Goal: Check status: Check status

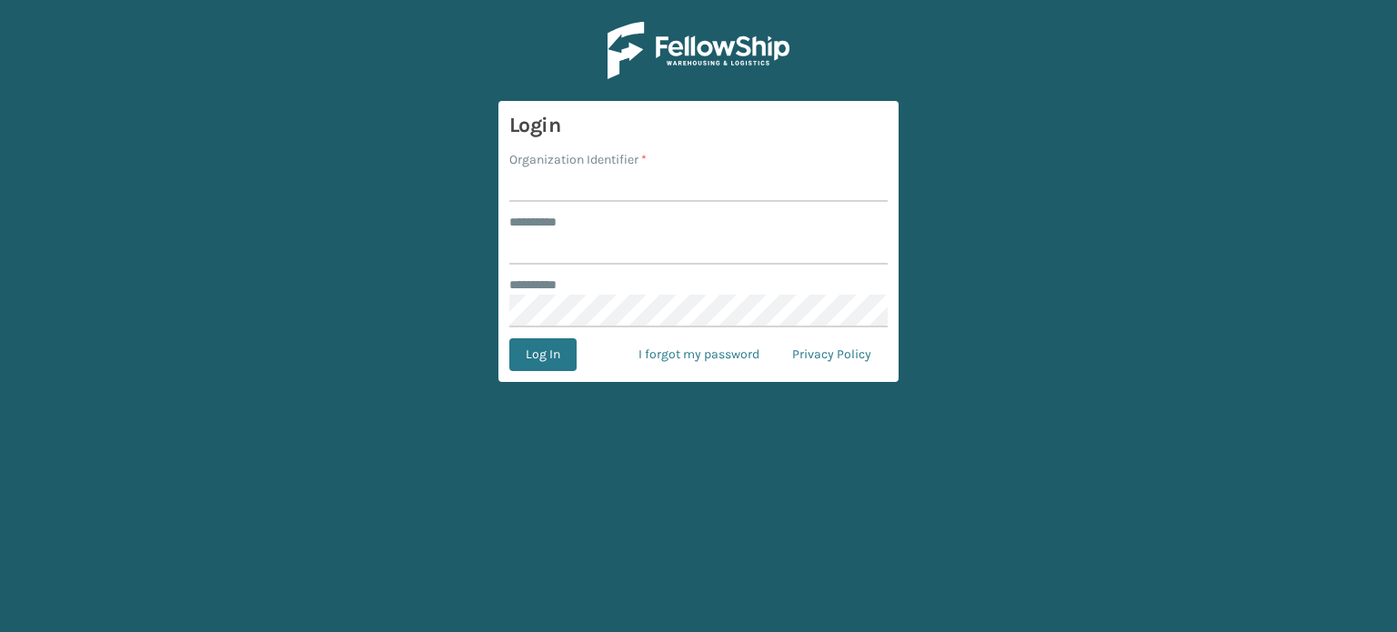
click at [620, 199] on input "Organization Identifier *" at bounding box center [698, 185] width 378 height 33
type input "SuperAdminOrganization"
click at [615, 242] on input "******** *" at bounding box center [698, 248] width 378 height 33
type input "******"
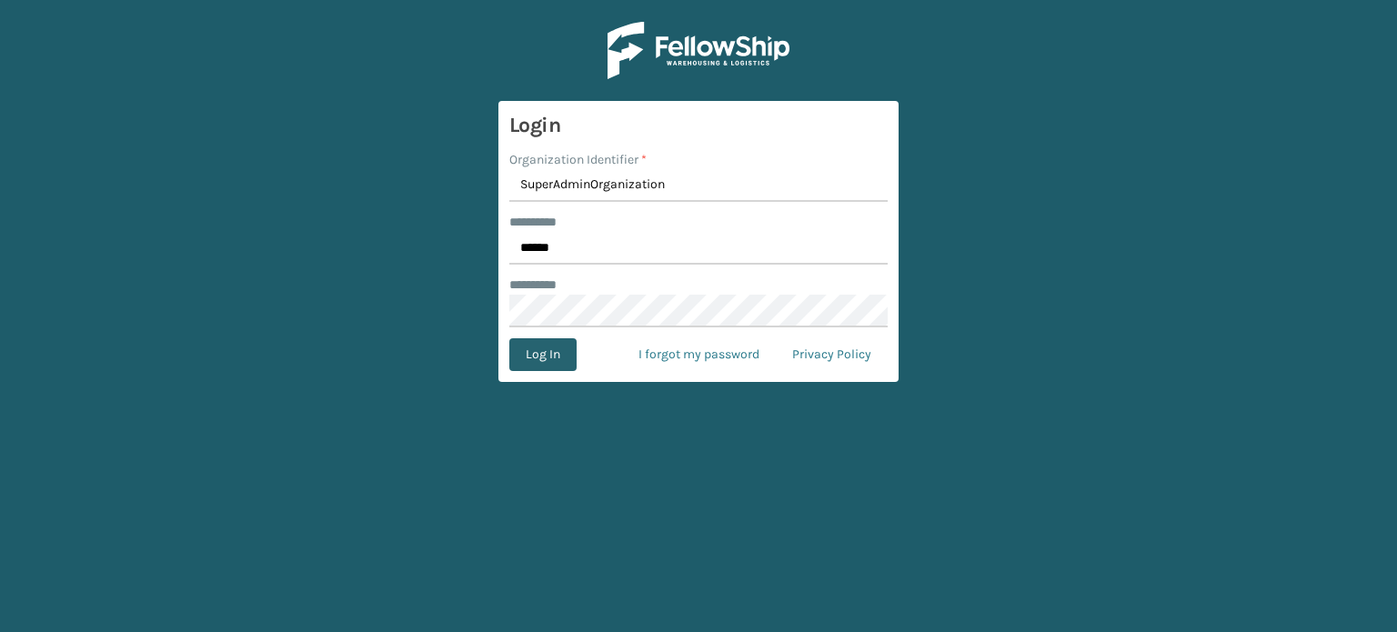
click at [552, 367] on button "Log In" at bounding box center [542, 354] width 67 height 33
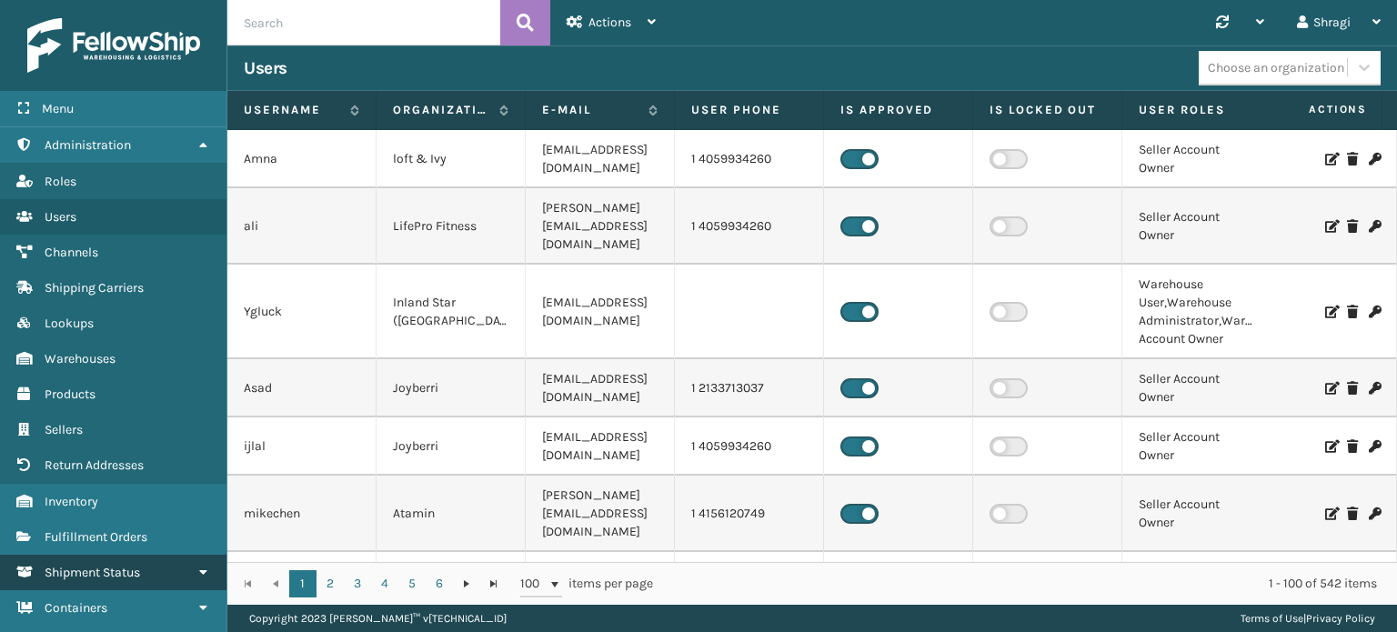
click at [112, 560] on link "Shipment Status" at bounding box center [113, 572] width 226 height 35
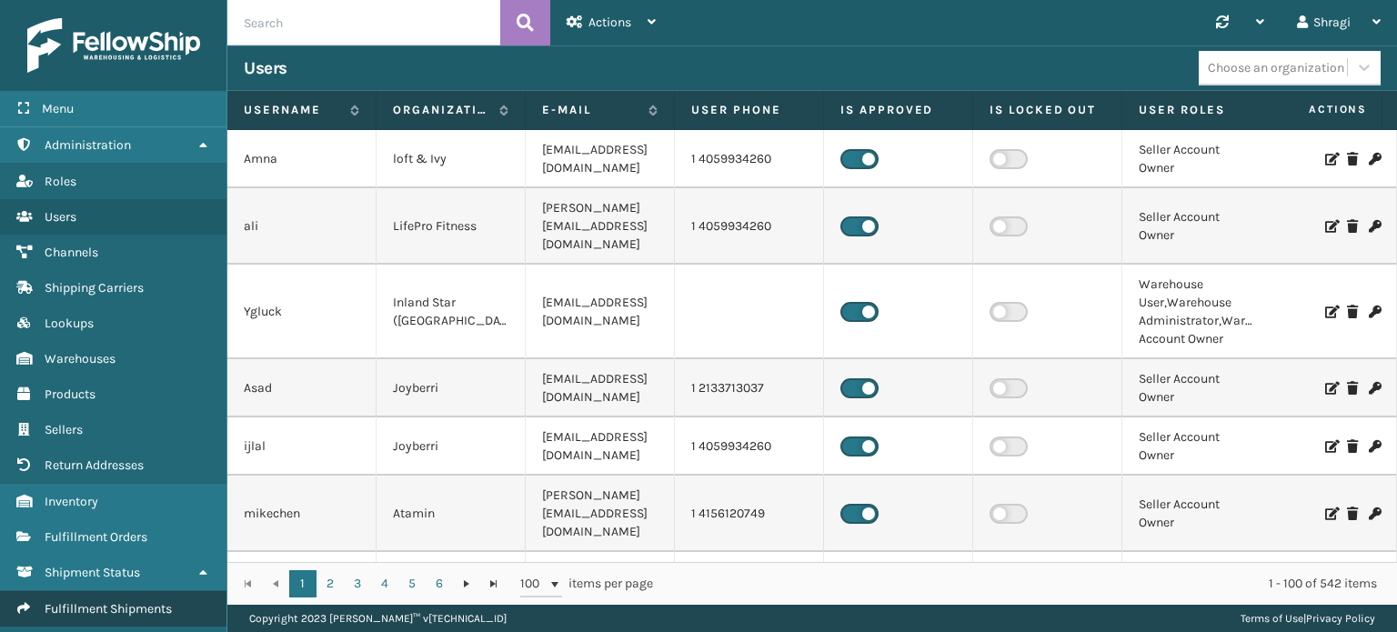
click at [113, 601] on span "Fulfillment Shipments" at bounding box center [108, 608] width 127 height 15
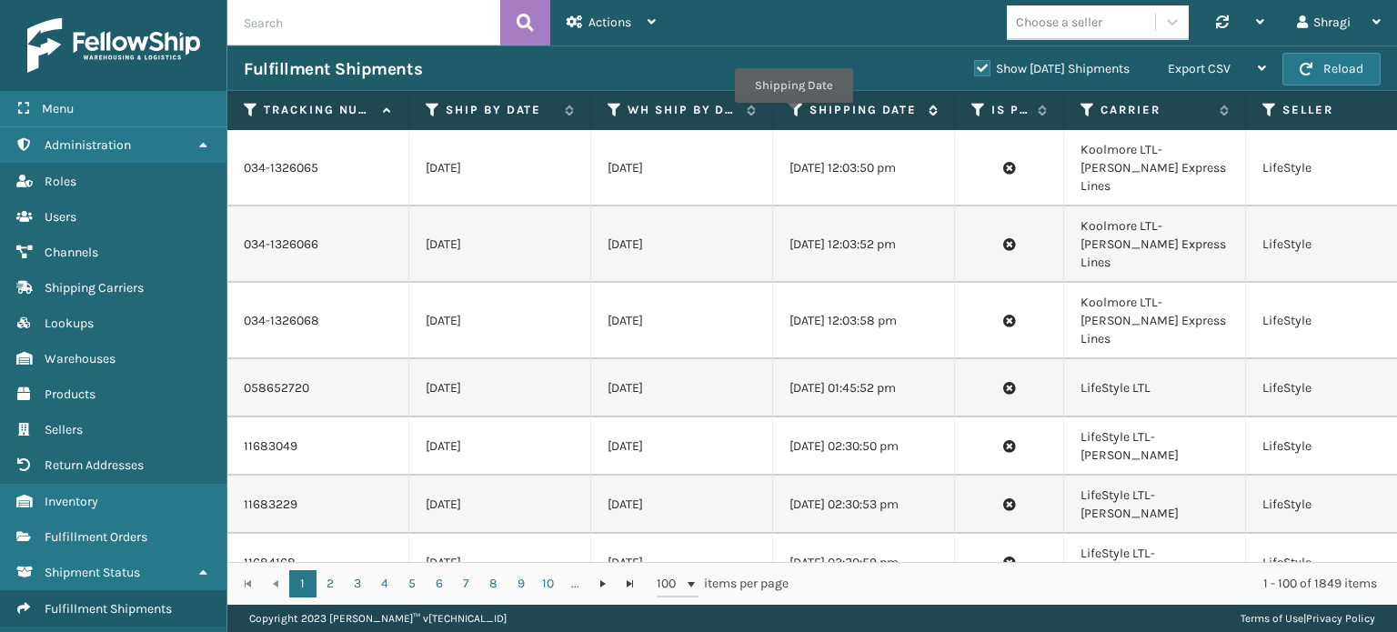
click at [793, 116] on icon at bounding box center [797, 110] width 15 height 16
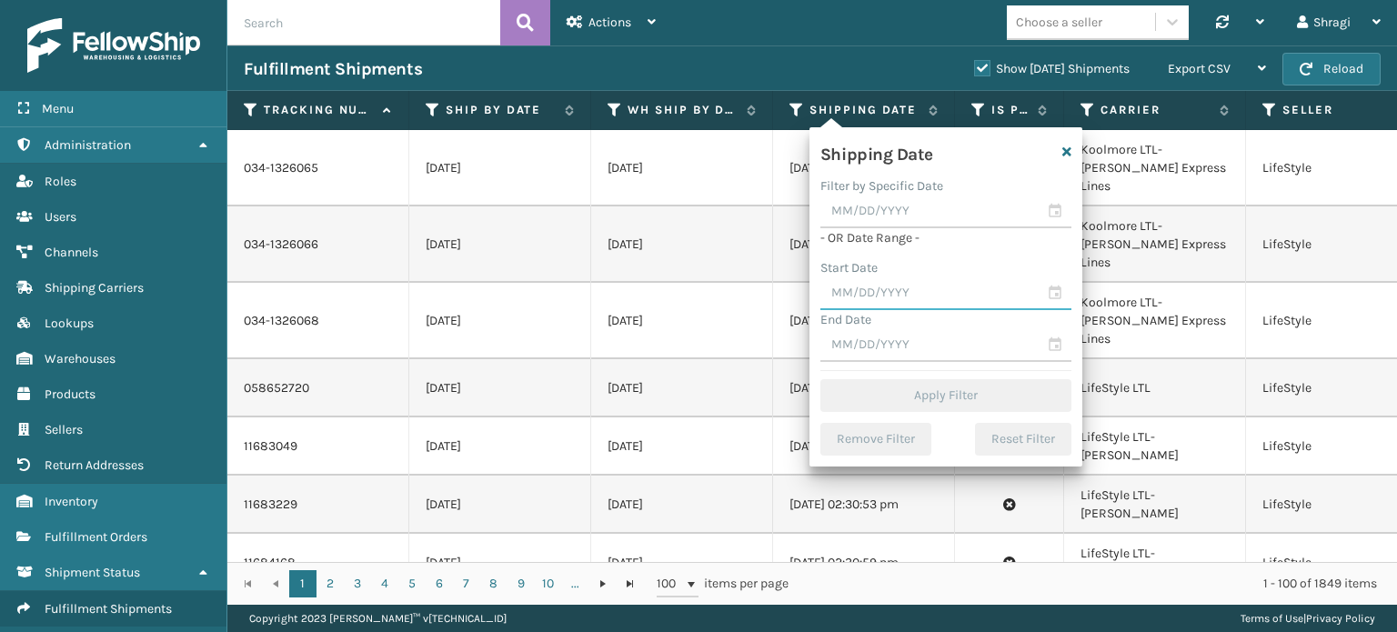
click at [884, 304] on input "text" at bounding box center [945, 293] width 251 height 33
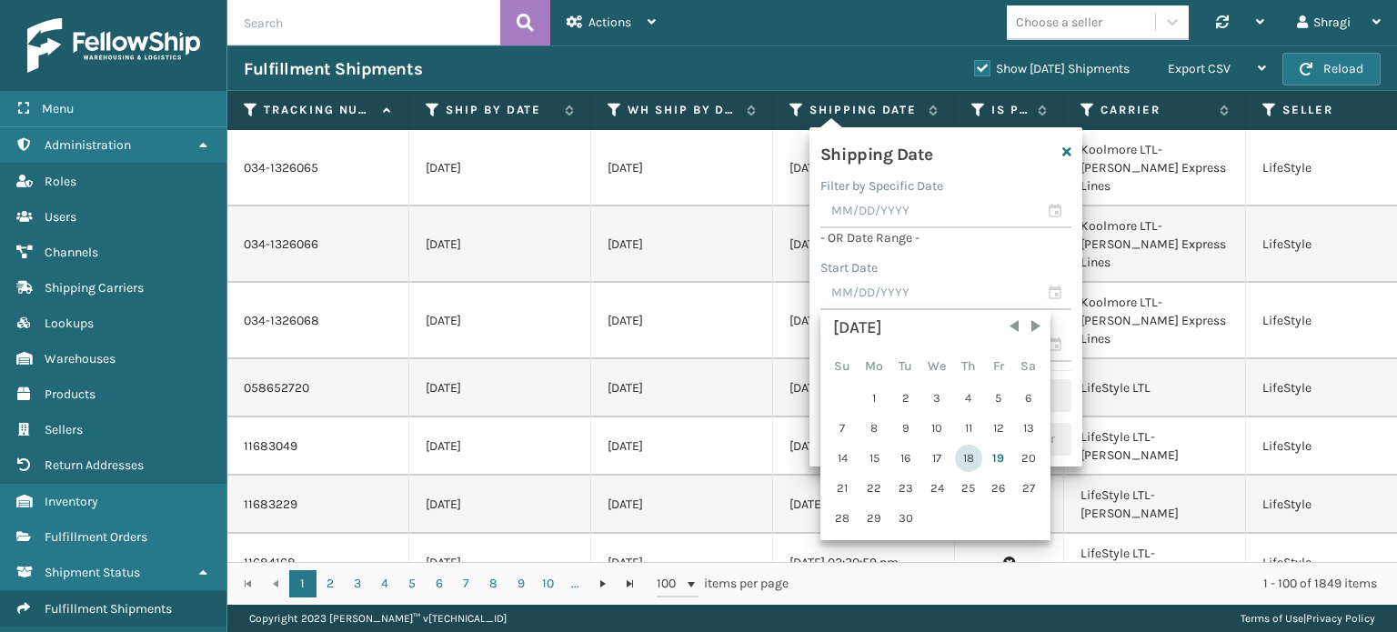
click at [969, 458] on div "18" at bounding box center [968, 458] width 27 height 27
type input "09/18/2025"
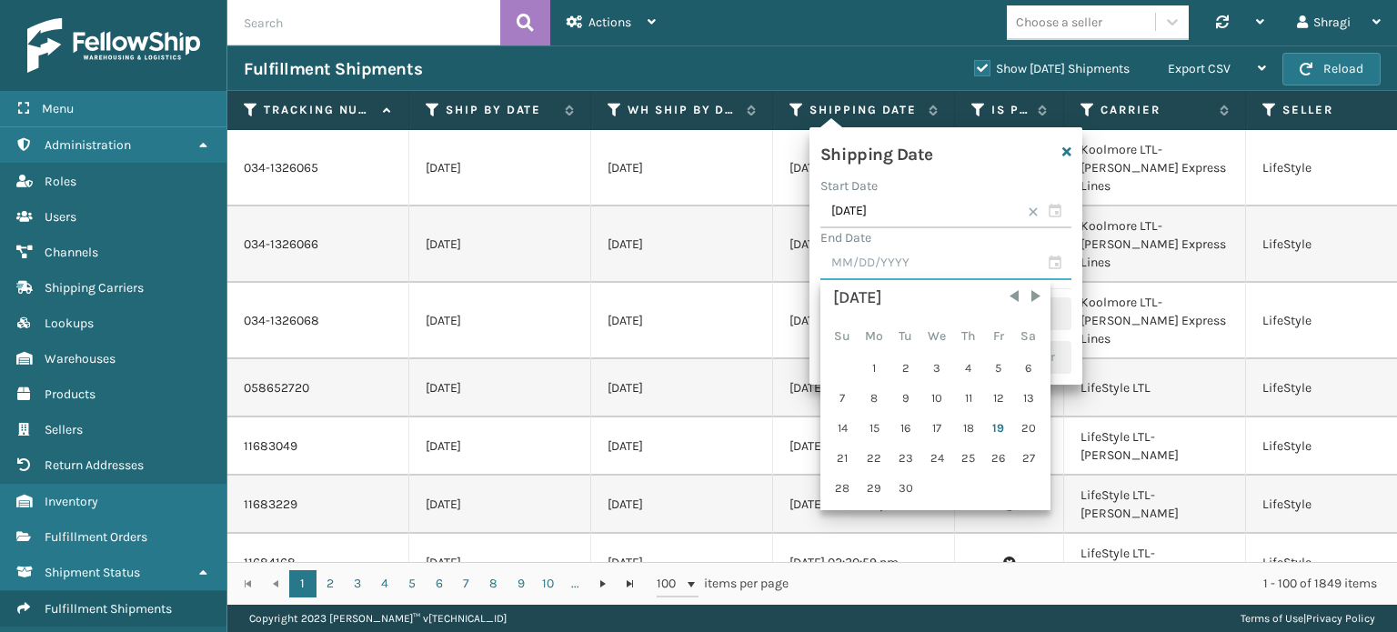
click at [899, 268] on input "text" at bounding box center [945, 263] width 251 height 33
click at [956, 421] on div "18" at bounding box center [968, 428] width 27 height 27
type input "09/18/2025"
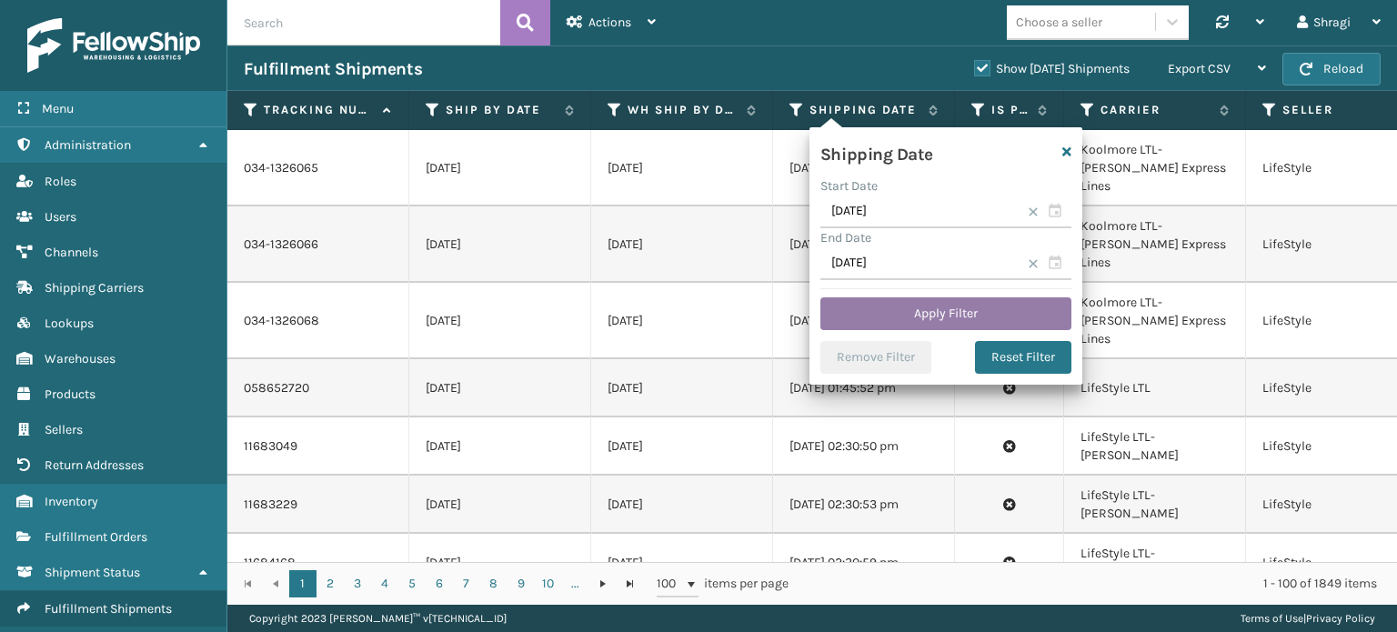
click at [907, 312] on button "Apply Filter" at bounding box center [945, 313] width 251 height 33
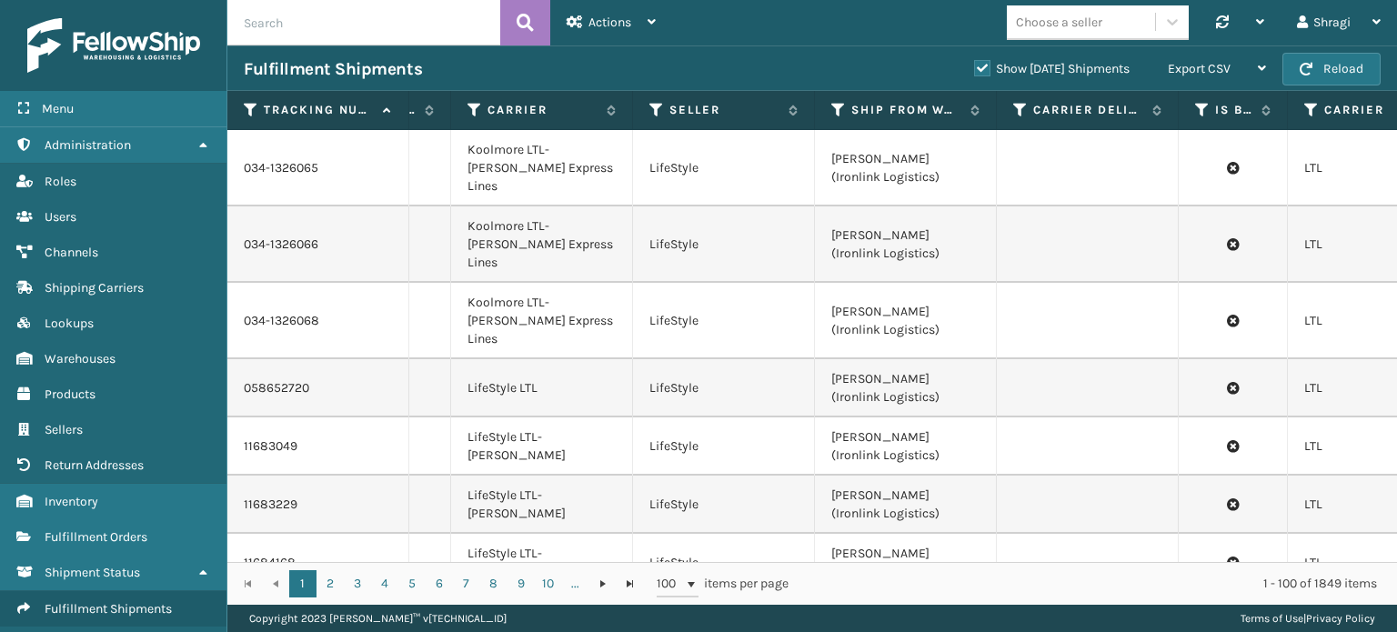
scroll to position [0, 618]
click at [832, 114] on icon at bounding box center [834, 110] width 15 height 16
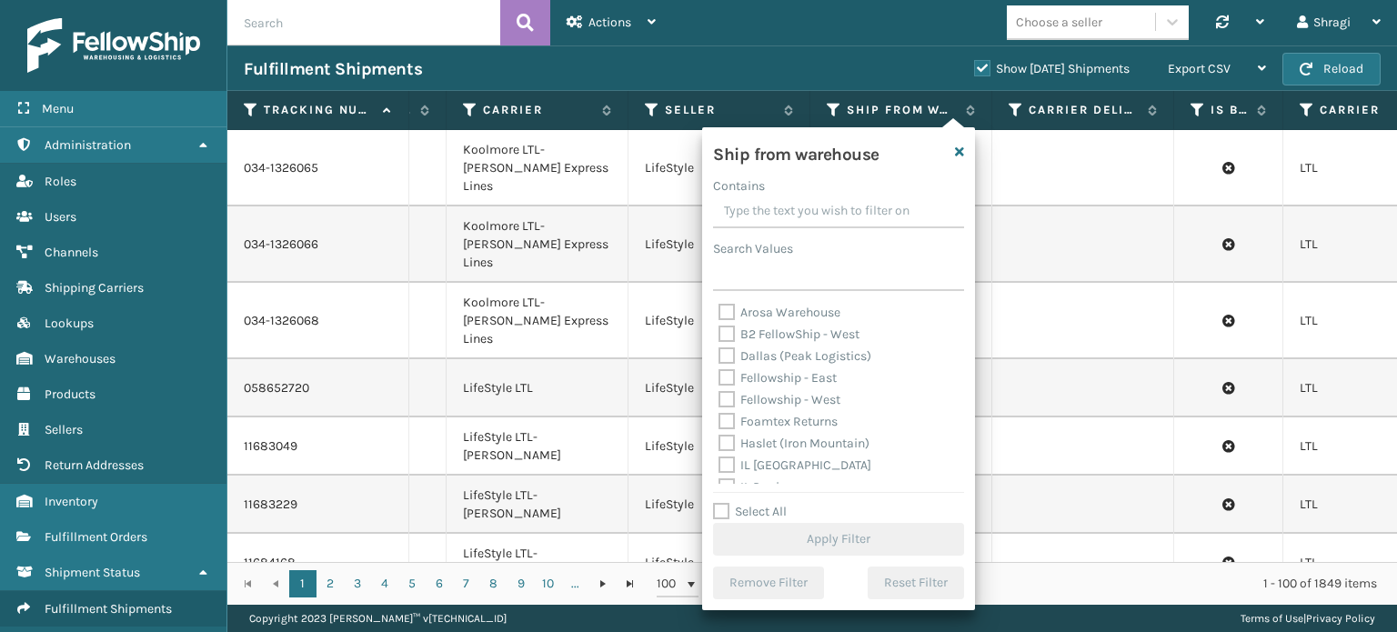
click at [778, 375] on label "Fellowship - East" at bounding box center [778, 377] width 118 height 15
click at [720, 375] on input "Fellowship - East" at bounding box center [719, 373] width 1 height 12
checkbox input "true"
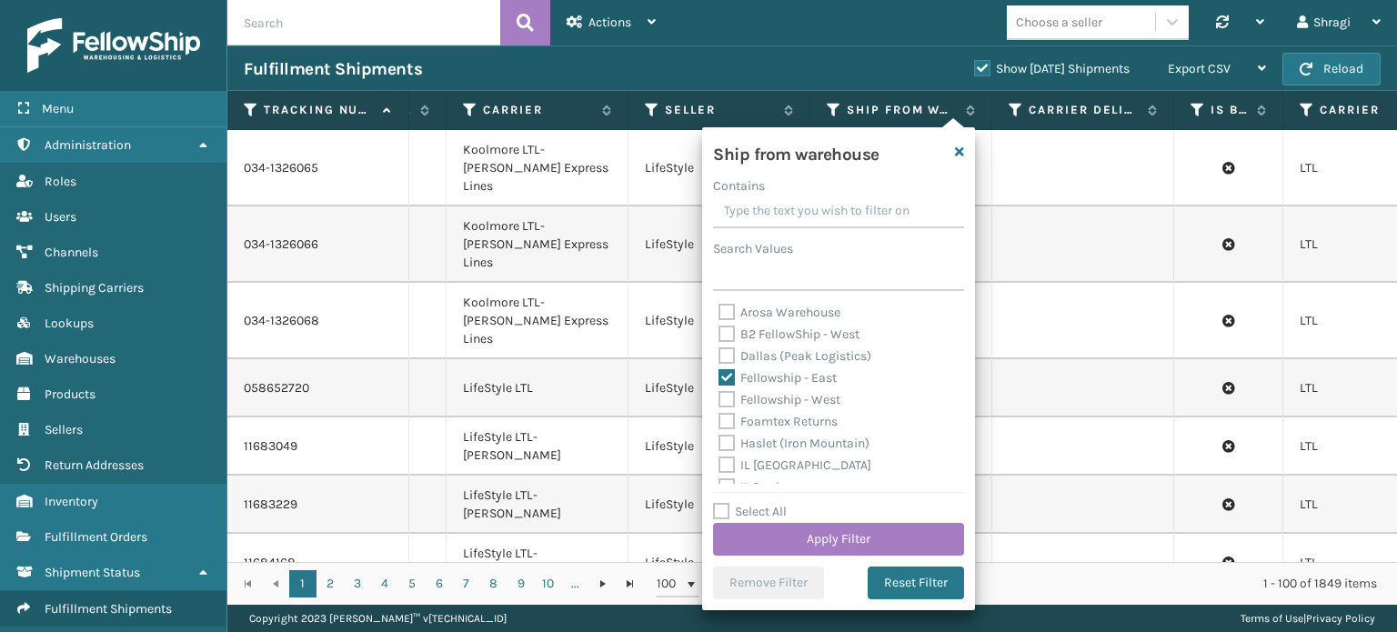
click at [770, 399] on label "Fellowship - West" at bounding box center [780, 399] width 122 height 15
click at [720, 399] on input "Fellowship - West" at bounding box center [719, 395] width 1 height 12
checkbox input "true"
click at [764, 449] on label "Haslet (Iron Mountain)" at bounding box center [794, 443] width 151 height 15
click at [720, 445] on input "Haslet (Iron Mountain)" at bounding box center [719, 439] width 1 height 12
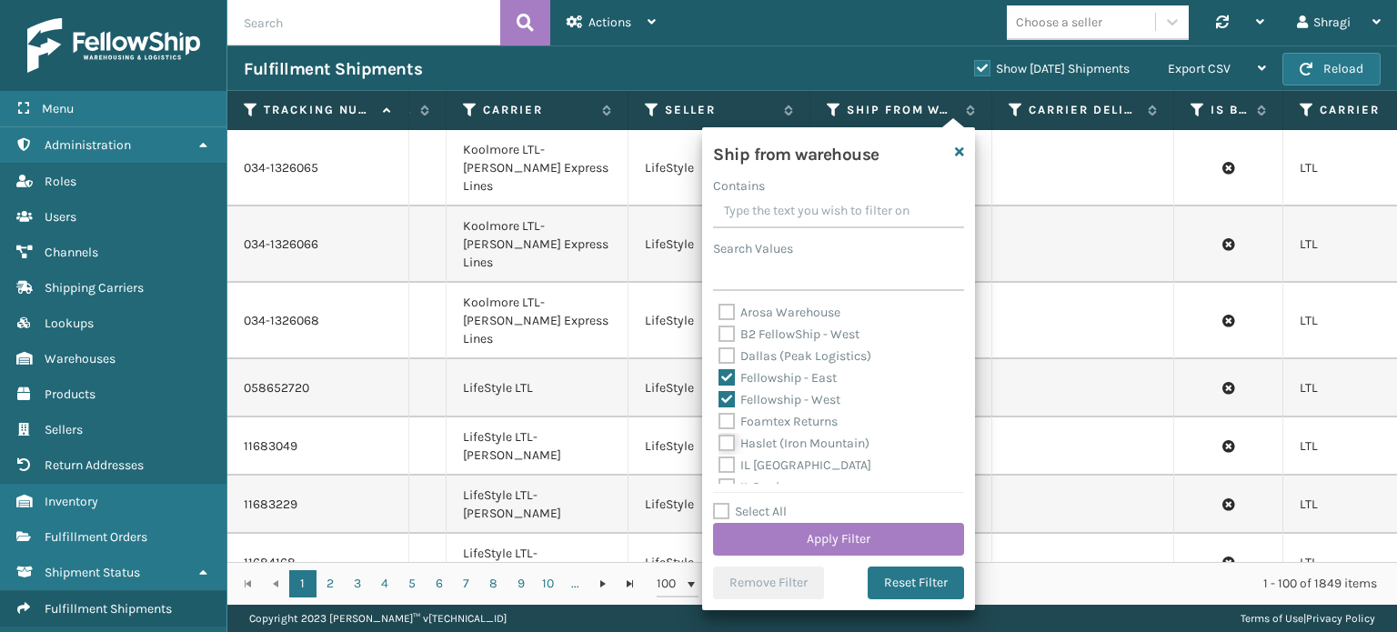
checkbox input "true"
click at [826, 355] on label "Dallas (Peak Logistics)" at bounding box center [795, 355] width 153 height 15
click at [720, 355] on input "Dallas (Peak Logistics)" at bounding box center [719, 352] width 1 height 12
checkbox input "true"
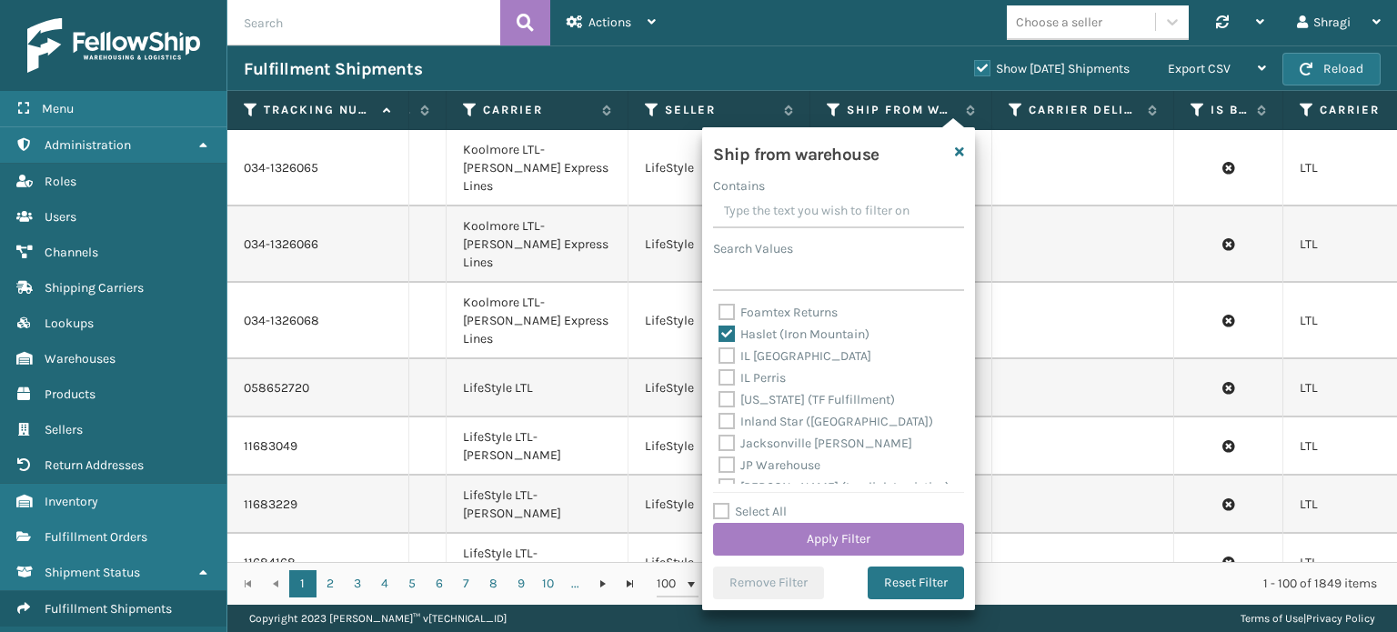
click at [837, 403] on label "Indiana (TF Fulfillment)" at bounding box center [807, 399] width 176 height 15
click at [720, 401] on input "Indiana (TF Fulfillment)" at bounding box center [719, 395] width 1 height 12
checkbox input "true"
click at [945, 478] on div "Arosa Warehouse B2 FellowShip - West Dallas (Peak Logistics) Fellowship - East …" at bounding box center [838, 393] width 251 height 182
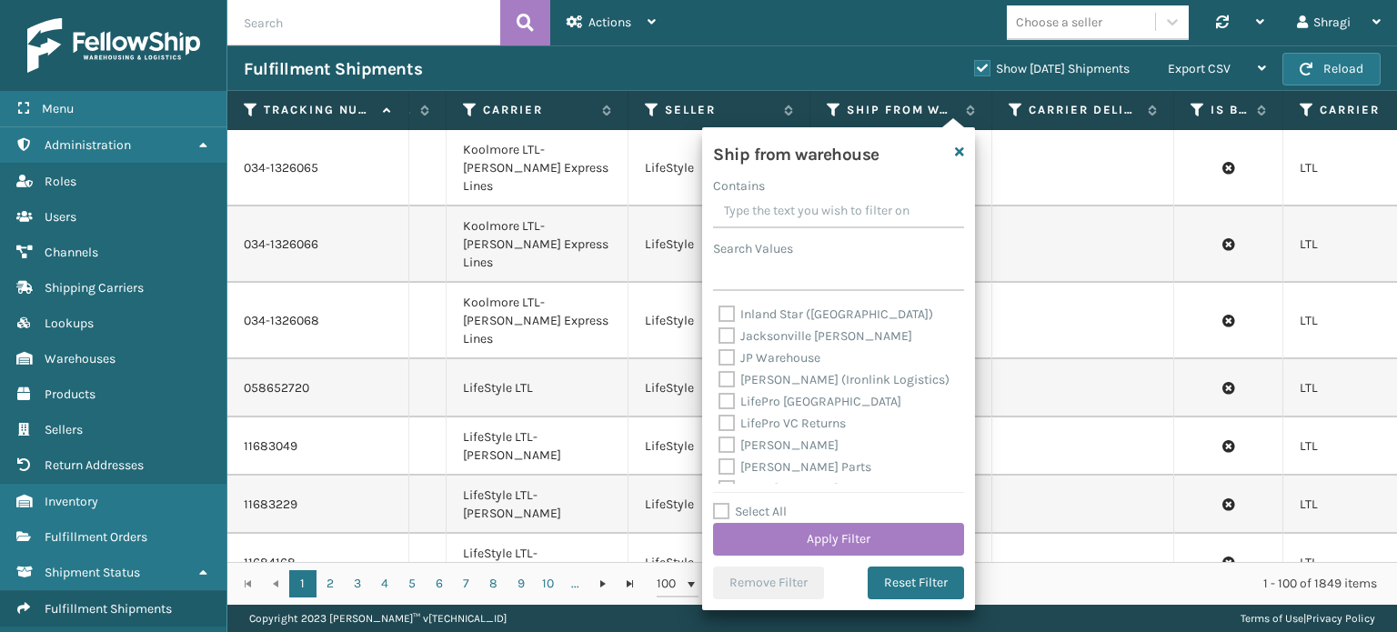
scroll to position [218, 0]
click at [798, 446] on label "Milliard LV" at bounding box center [779, 443] width 120 height 15
click at [720, 445] on input "Milliard LV" at bounding box center [719, 439] width 1 height 12
checkbox input "true"
click at [964, 472] on div "Ship from warehouse Contains Search Values Arosa Warehouse B2 FellowShip - West…" at bounding box center [838, 368] width 273 height 483
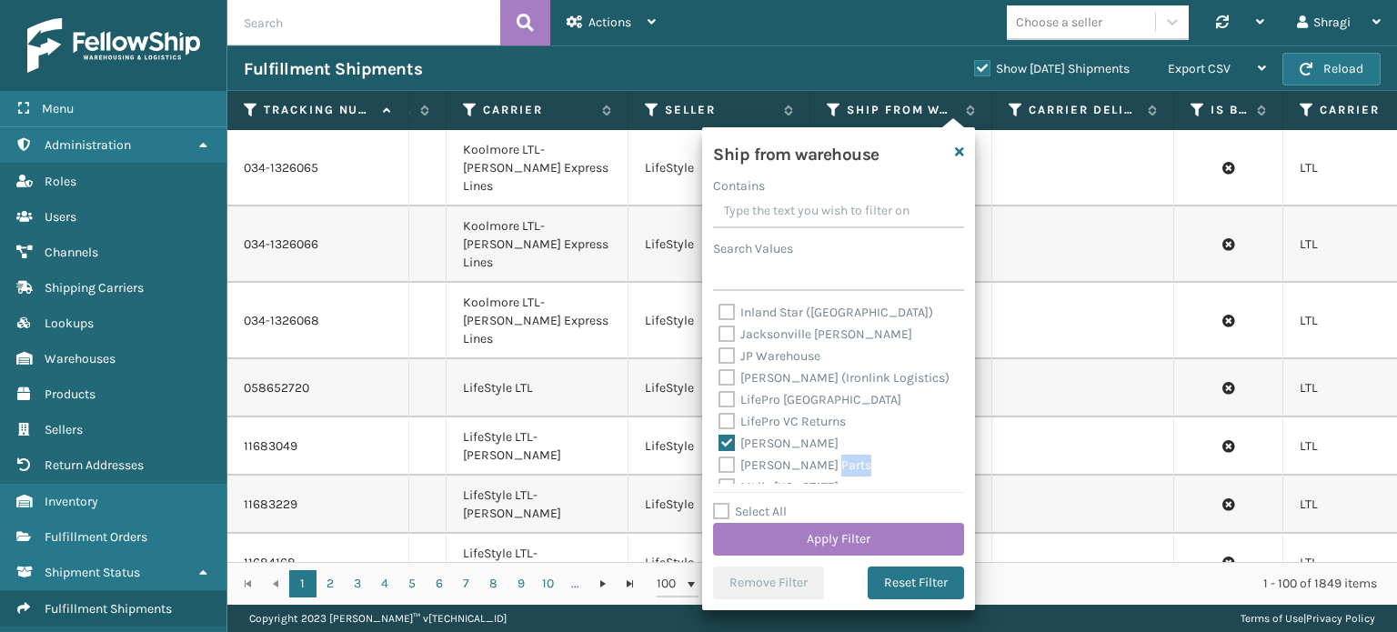
click at [964, 472] on div "Ship from warehouse Contains Search Values Arosa Warehouse B2 FellowShip - West…" at bounding box center [838, 368] width 273 height 483
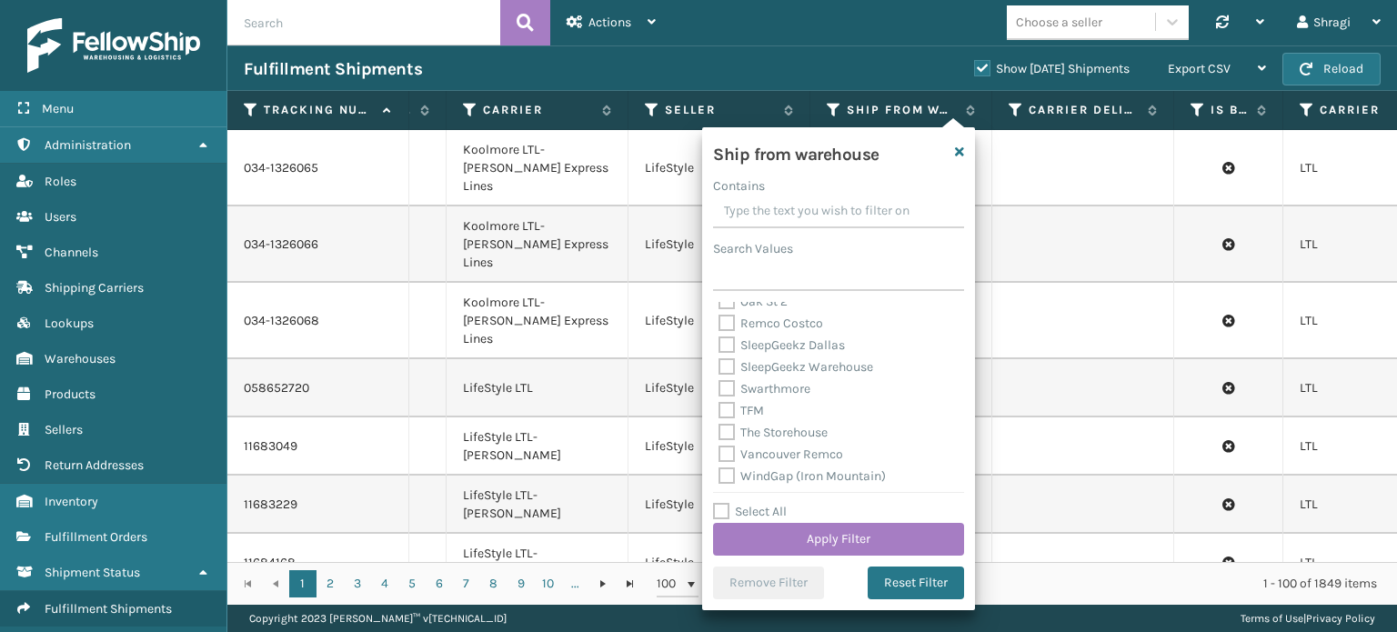
scroll to position [473, 0]
click at [840, 363] on label "SleepGeekz Warehouse" at bounding box center [796, 363] width 155 height 15
click at [720, 363] on input "SleepGeekz Warehouse" at bounding box center [719, 359] width 1 height 12
checkbox input "true"
click at [753, 400] on label "TFM" at bounding box center [741, 406] width 45 height 15
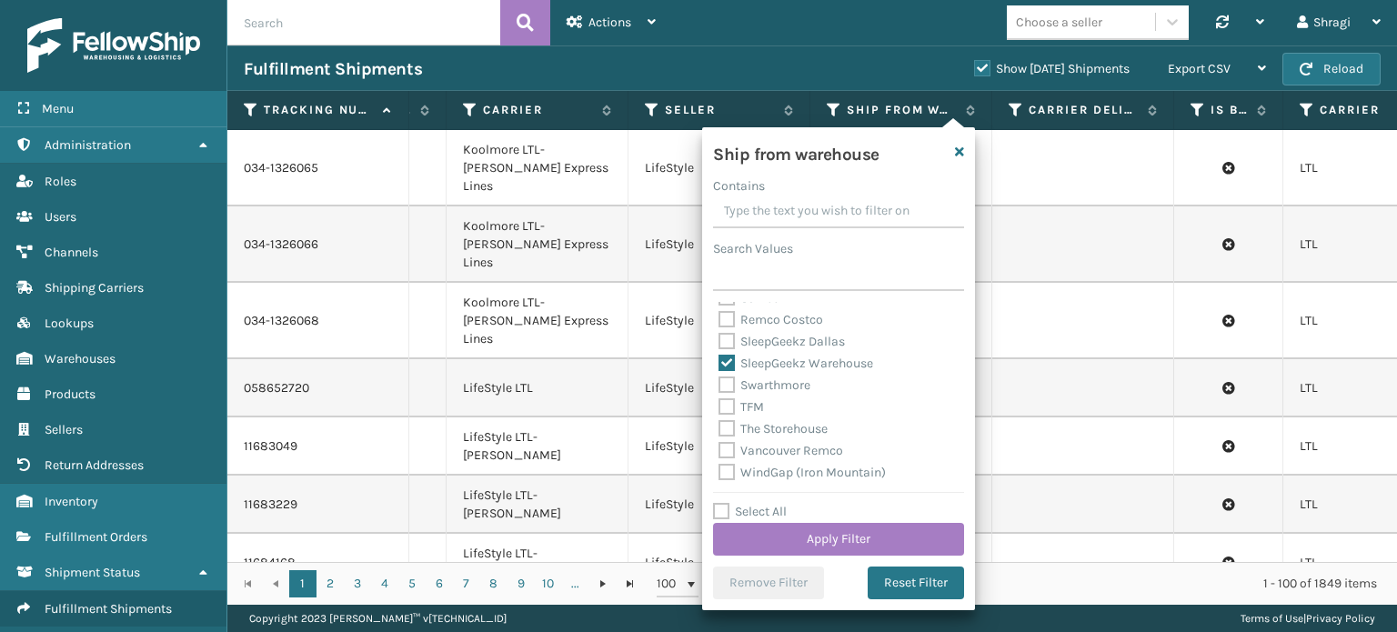
click at [720, 400] on input "TFM" at bounding box center [719, 403] width 1 height 12
checkbox input "true"
click at [837, 542] on button "Apply Filter" at bounding box center [838, 539] width 251 height 33
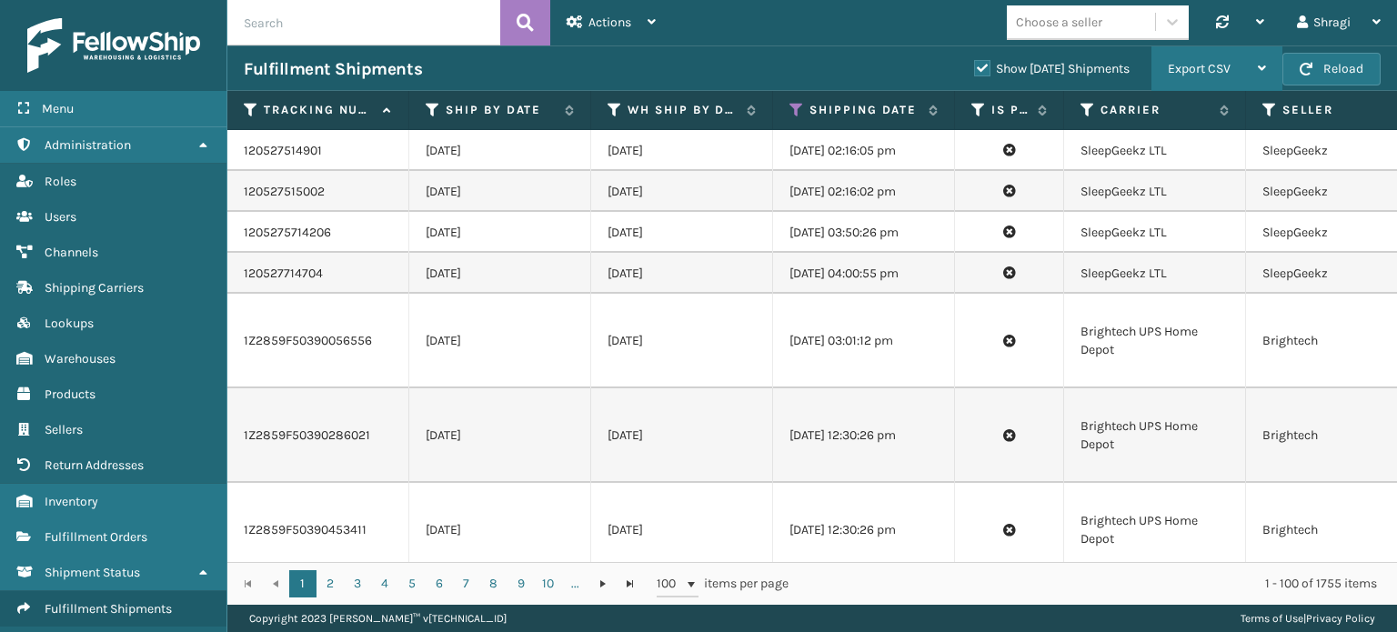
click at [1197, 63] on span "Export CSV" at bounding box center [1199, 68] width 63 height 15
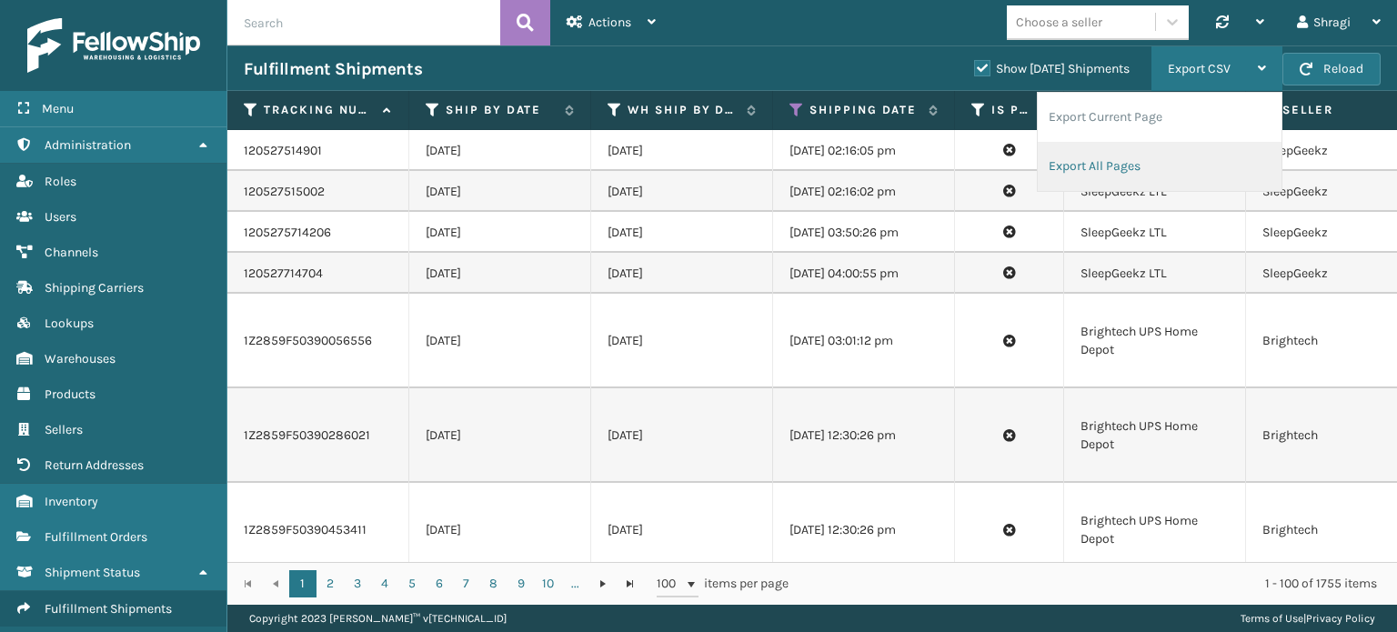
click at [1112, 183] on li "Export All Pages" at bounding box center [1160, 166] width 244 height 49
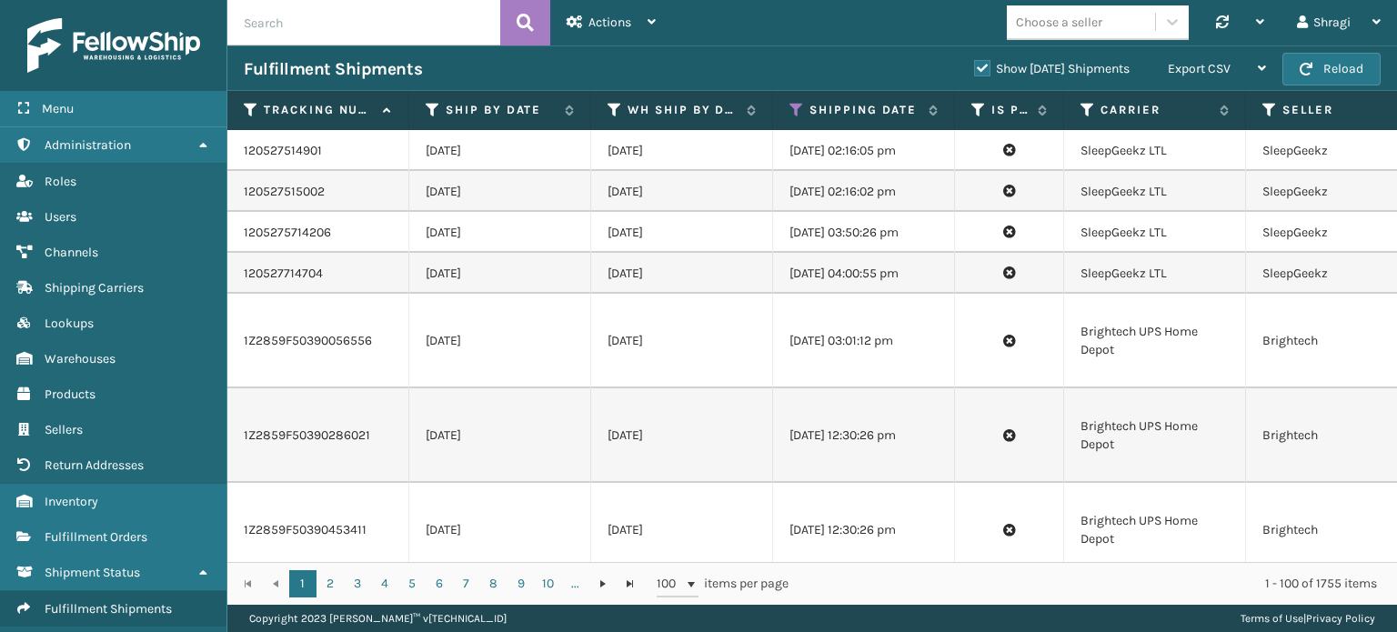
click at [760, 74] on div "Fulfillment Shipments" at bounding box center [601, 69] width 714 height 22
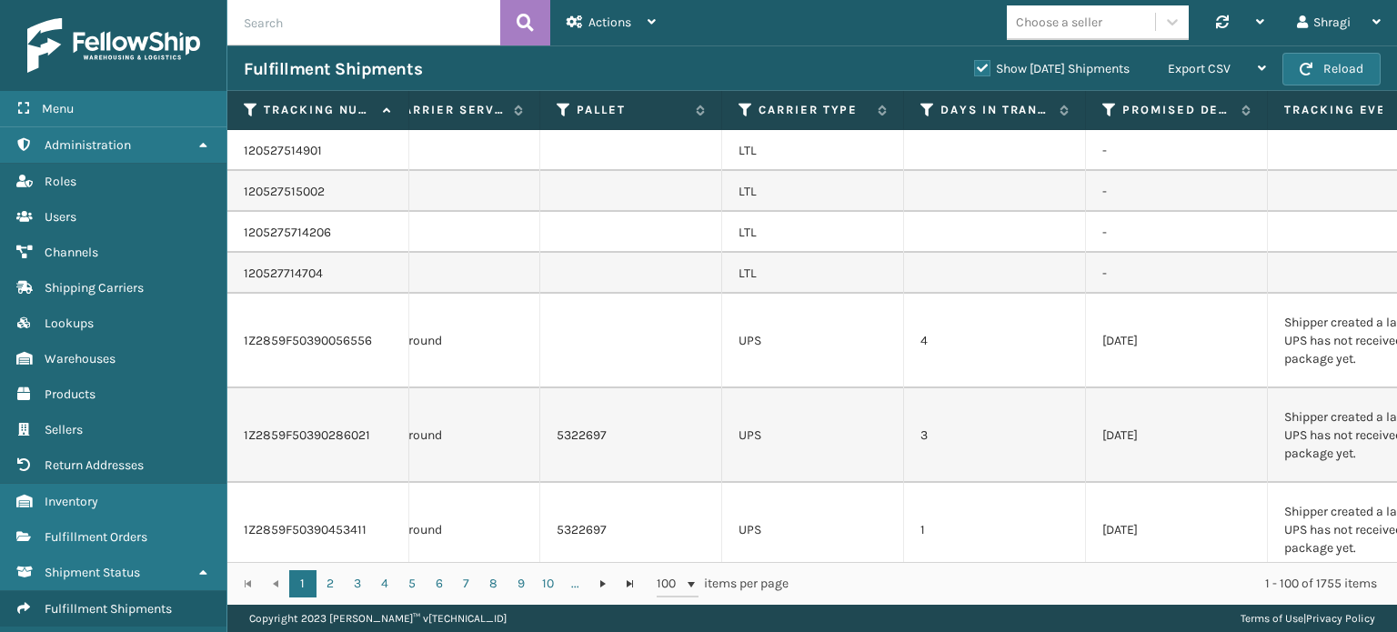
scroll to position [0, 1629]
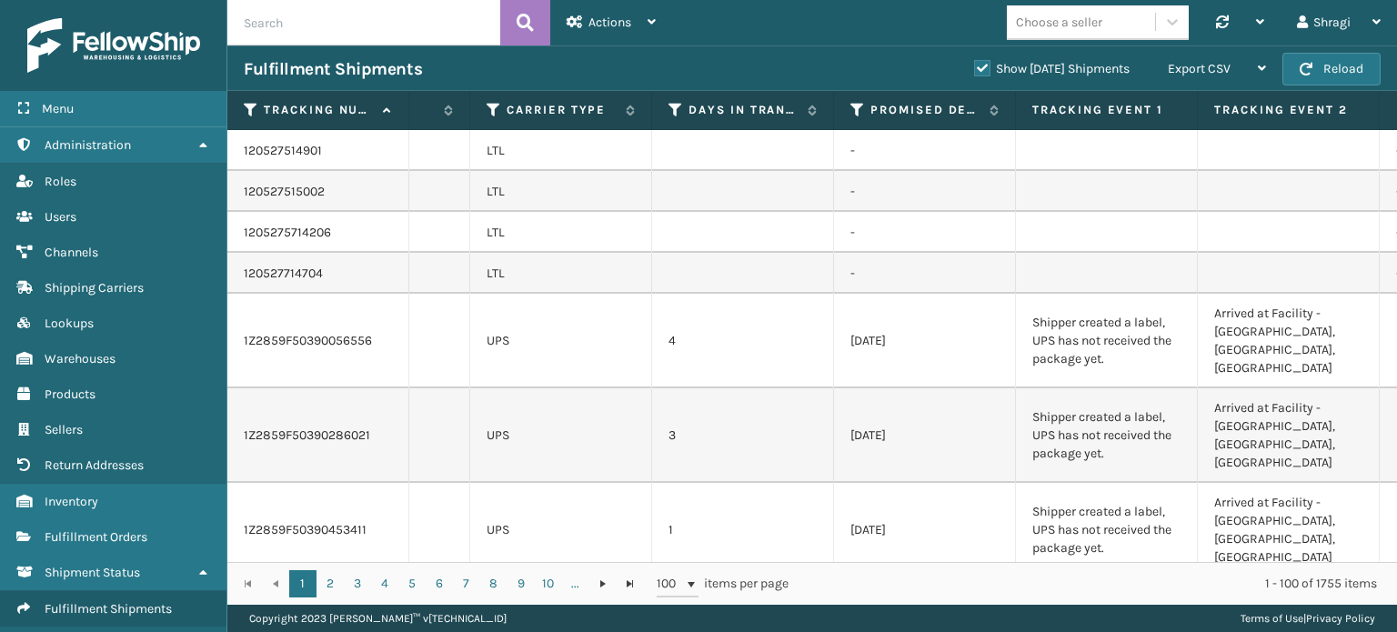
drag, startPoint x: 698, startPoint y: 569, endPoint x: 735, endPoint y: 568, distance: 37.3
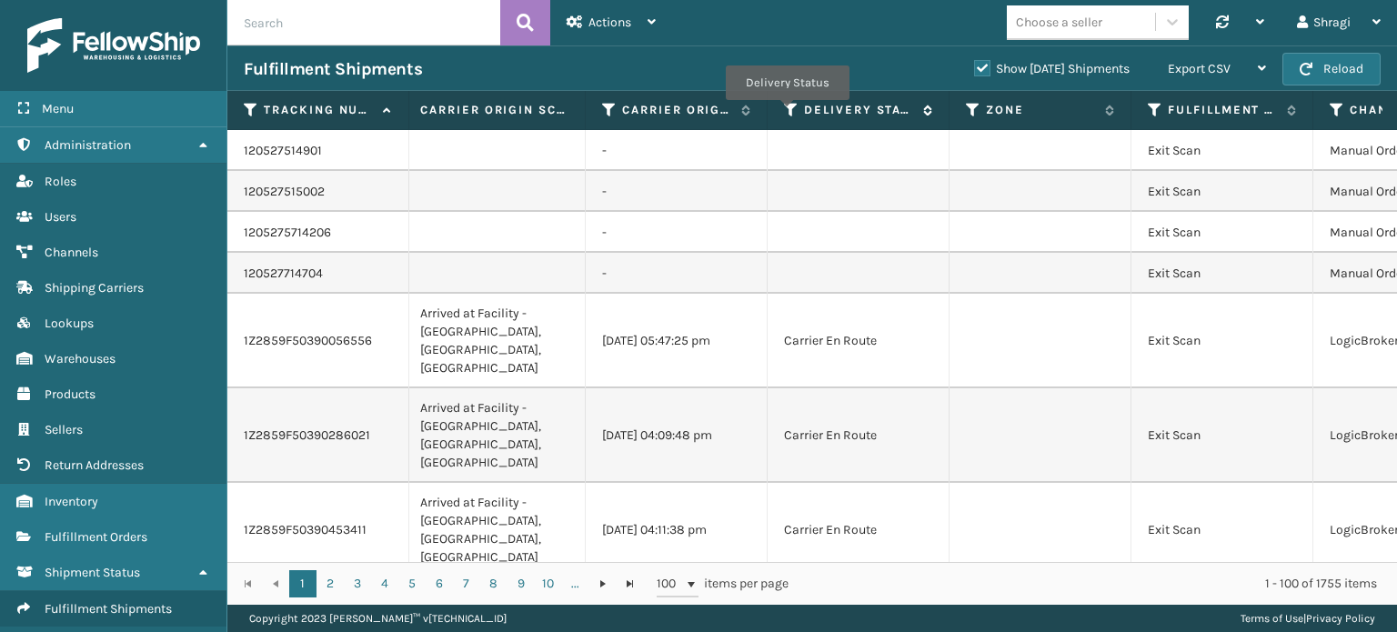
click at [784, 108] on icon at bounding box center [791, 110] width 15 height 16
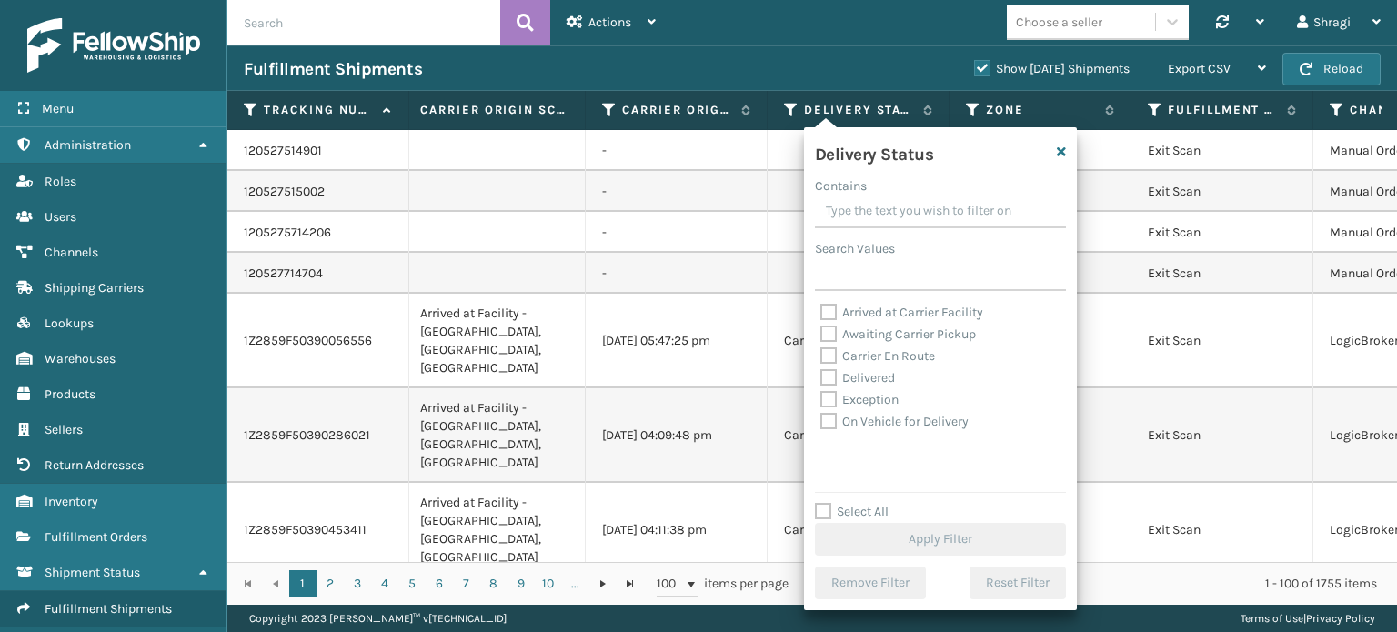
click at [866, 356] on label "Carrier En Route" at bounding box center [877, 355] width 115 height 15
click at [821, 356] on input "Carrier En Route" at bounding box center [820, 352] width 1 height 12
checkbox input "true"
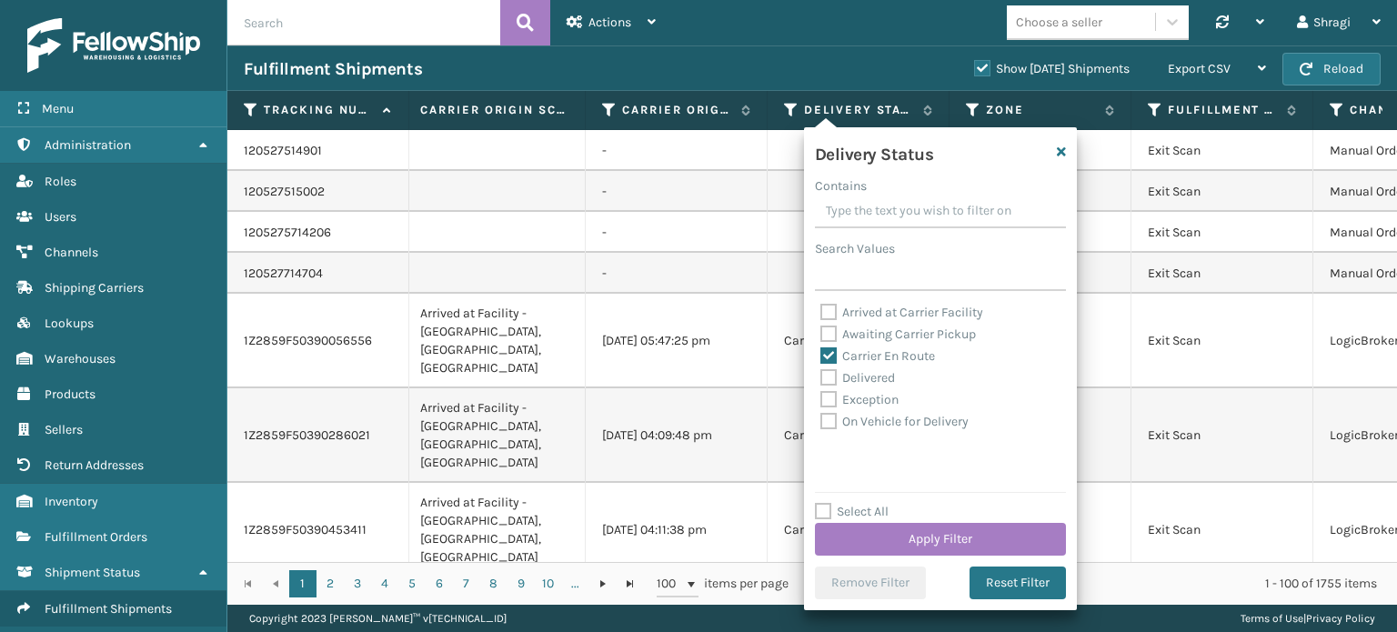
click at [870, 337] on label "Awaiting Carrier Pickup" at bounding box center [898, 334] width 156 height 15
click at [821, 336] on input "Awaiting Carrier Pickup" at bounding box center [820, 330] width 1 height 12
checkbox input "true"
click at [871, 352] on label "Carrier En Route" at bounding box center [877, 355] width 115 height 15
click at [821, 352] on input "Carrier En Route" at bounding box center [820, 352] width 1 height 12
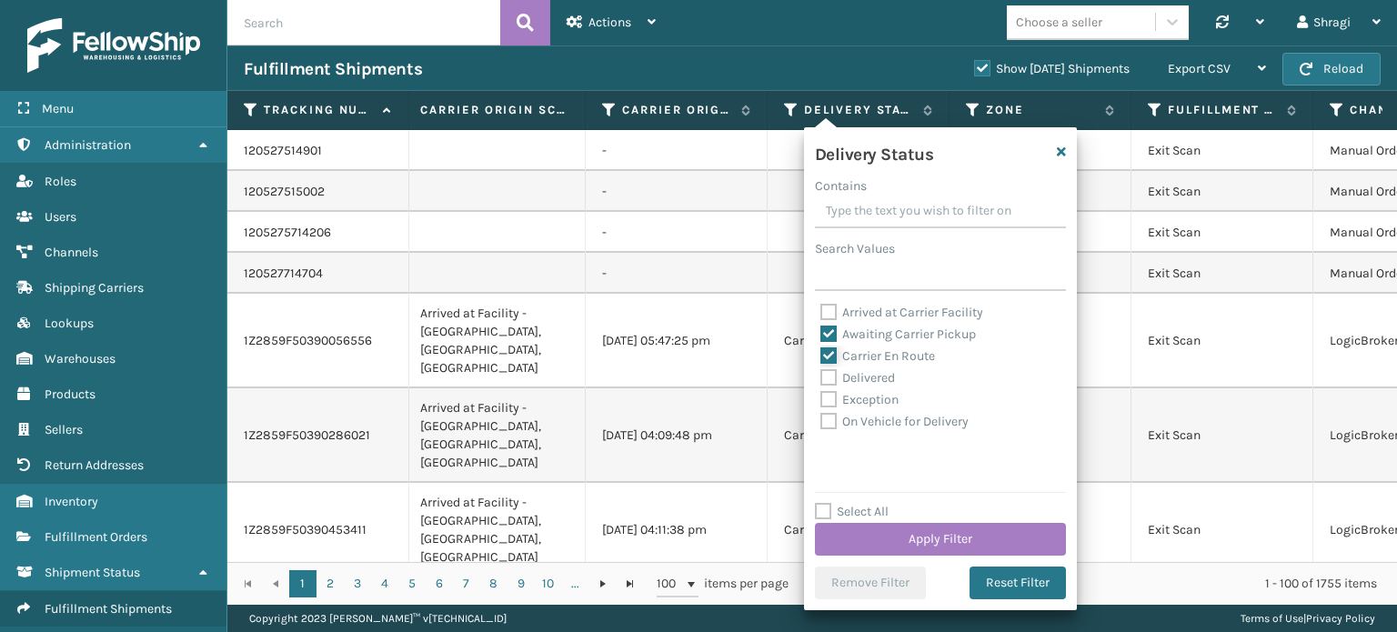
checkbox input "false"
click at [868, 533] on button "Apply Filter" at bounding box center [940, 539] width 251 height 33
